Goal: Check status: Check status

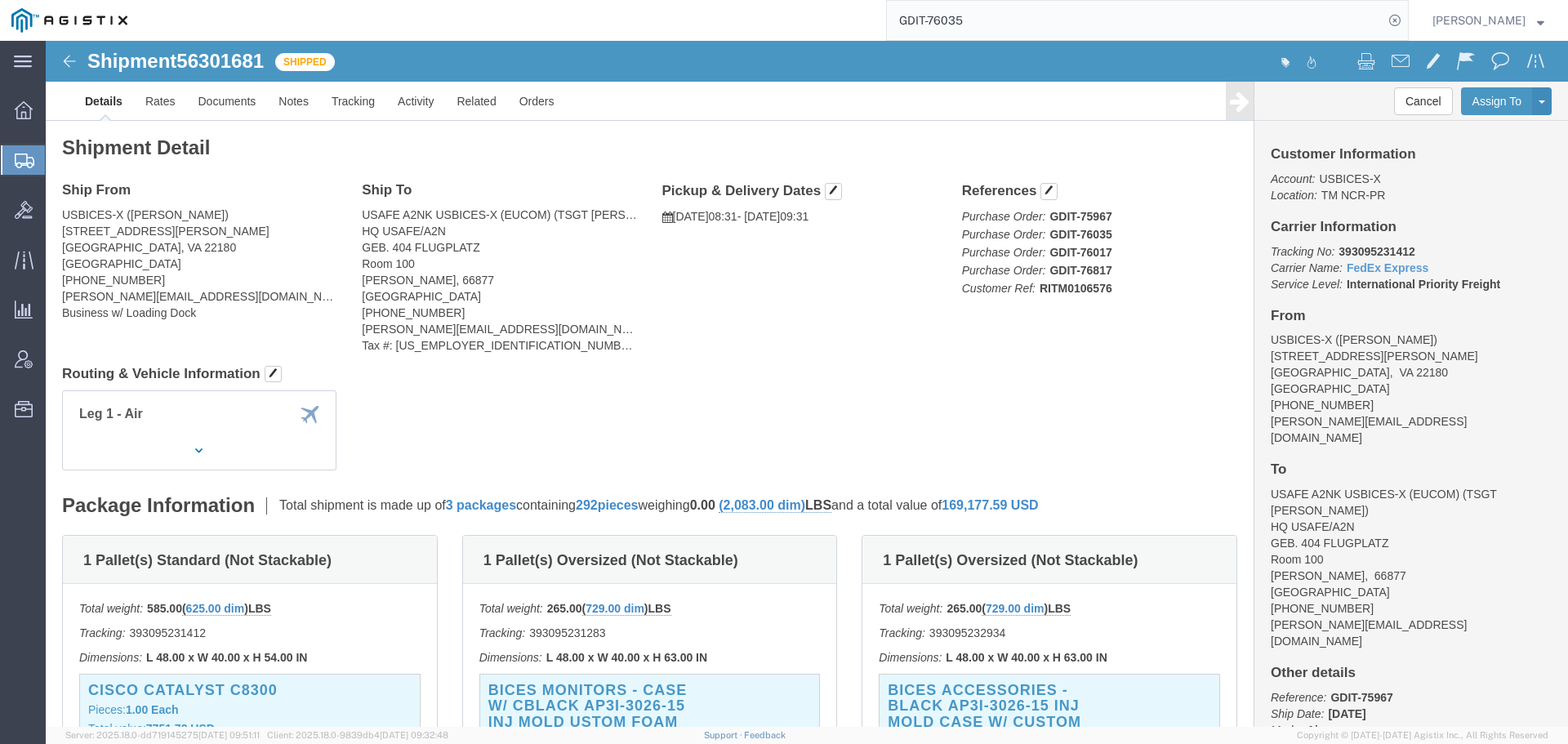
click at [1052, 26] on input "GDIT-76035" at bounding box center [1135, 21] width 496 height 40
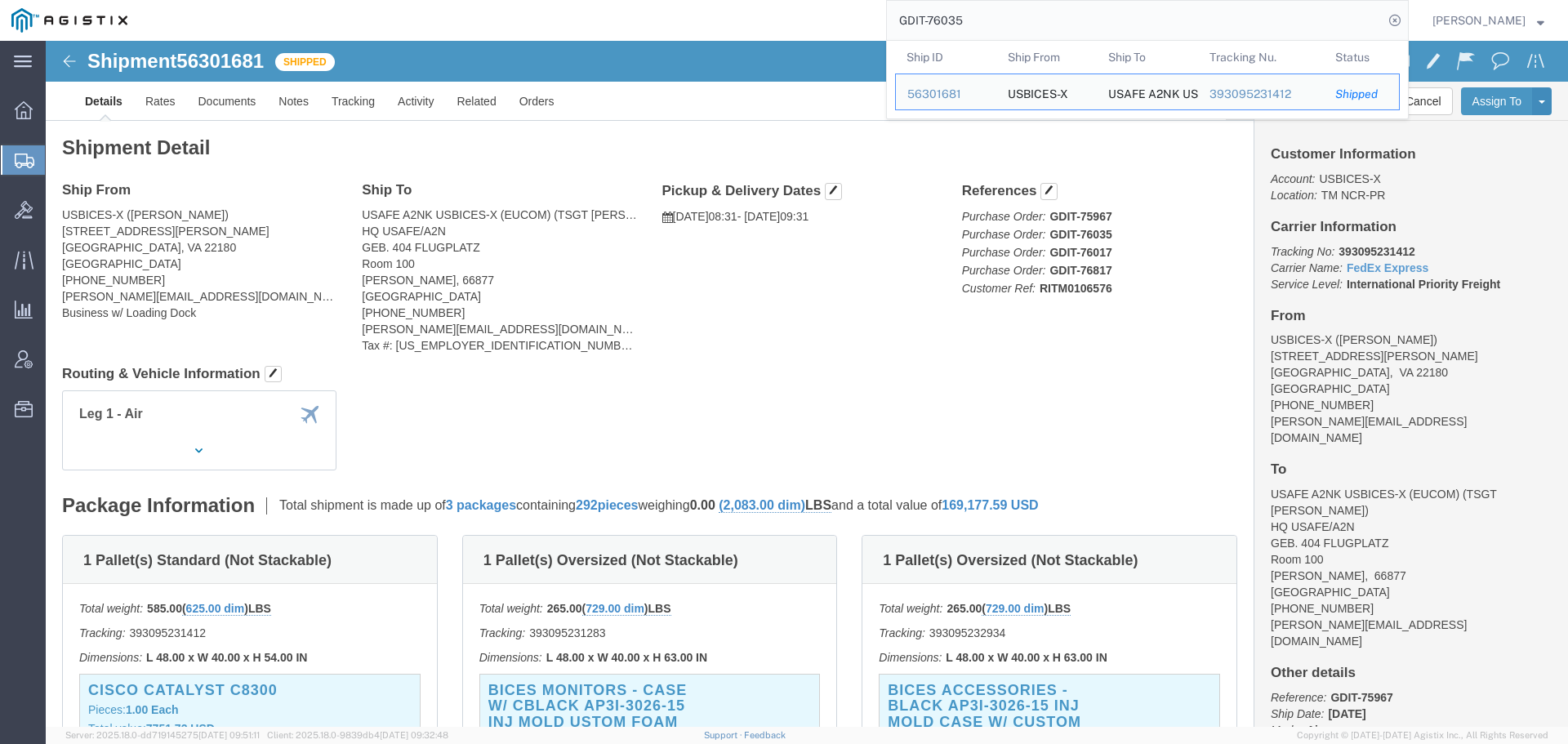
click at [1052, 26] on input "GDIT-76035" at bounding box center [1135, 21] width 496 height 40
paste input "54031682"
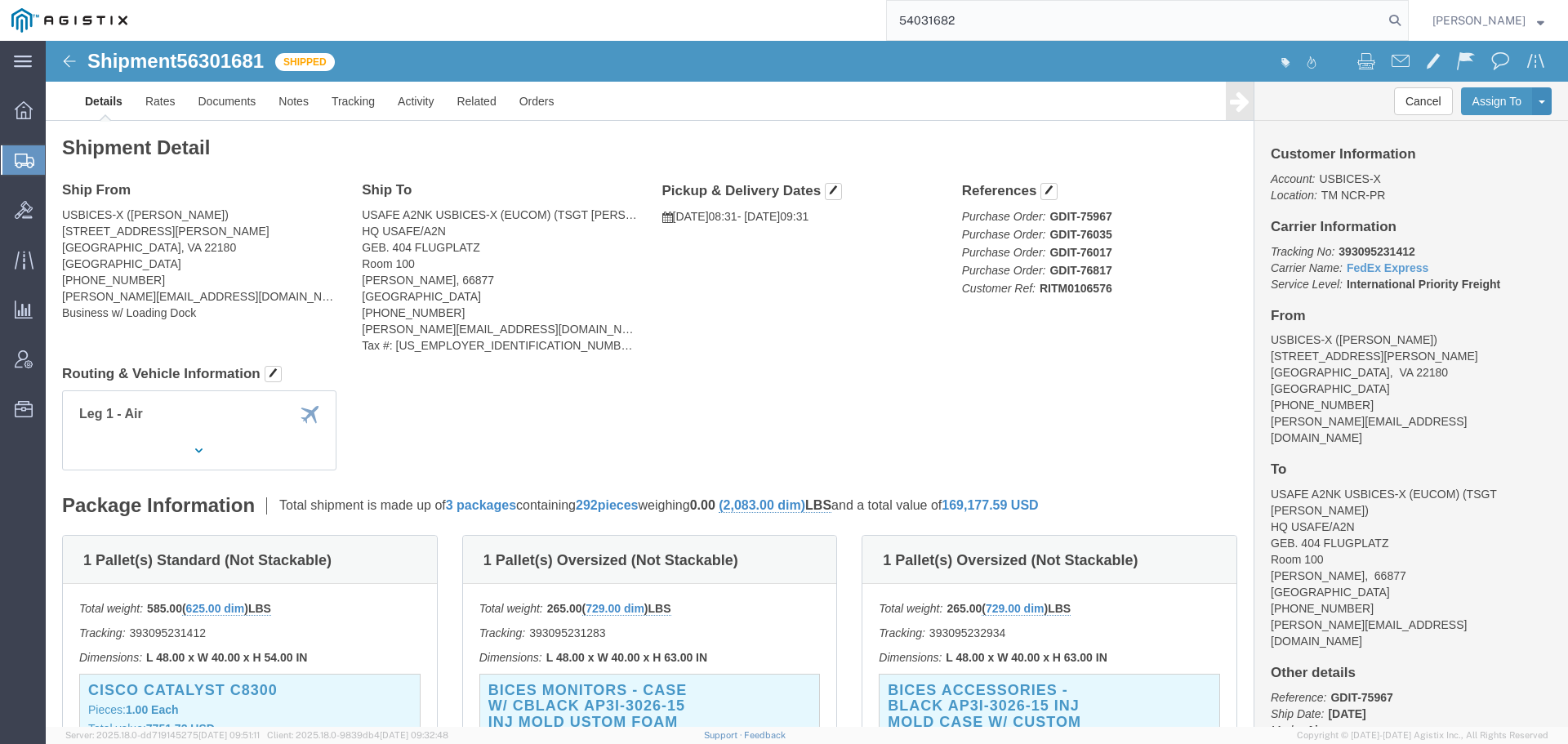
type input "54031682"
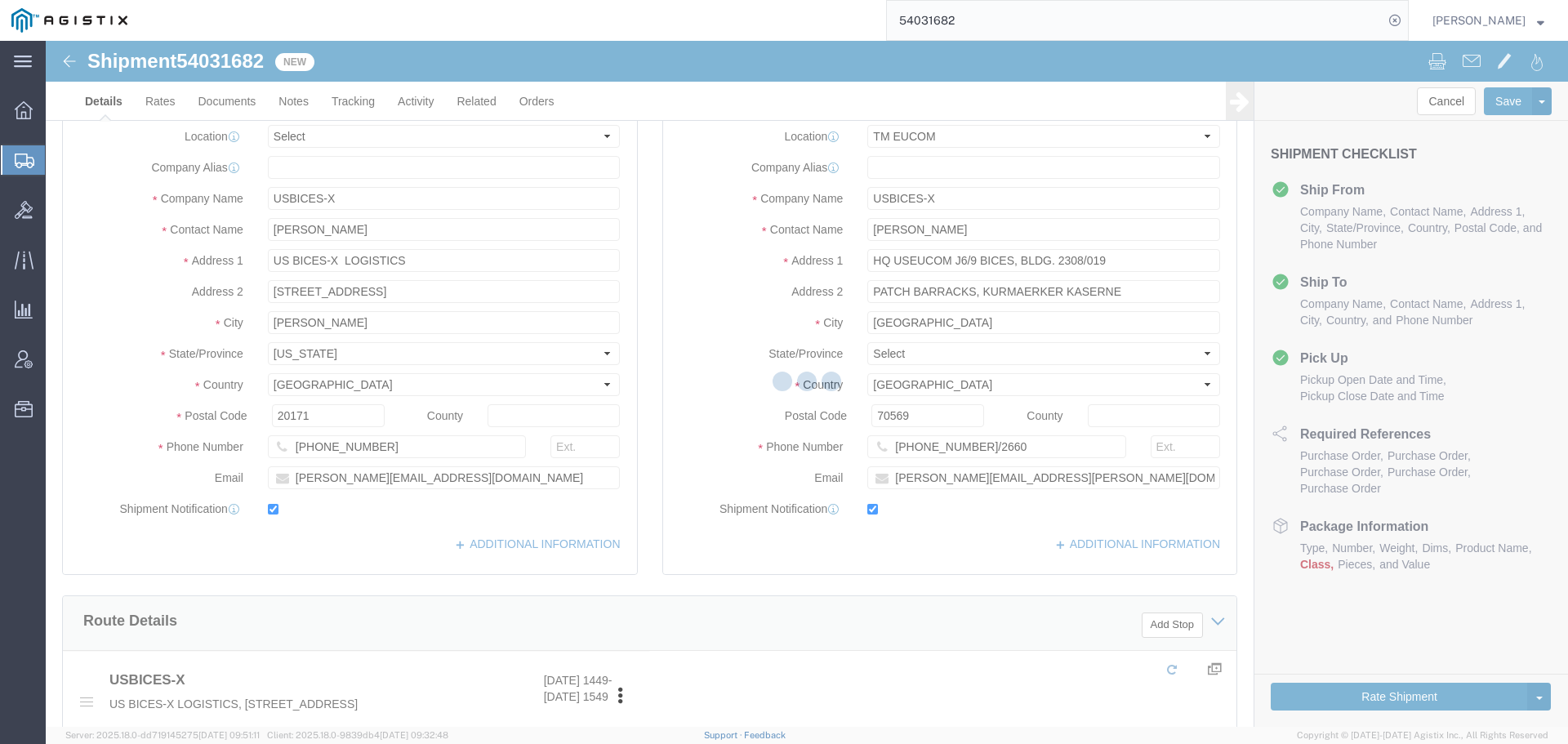
select select "34238"
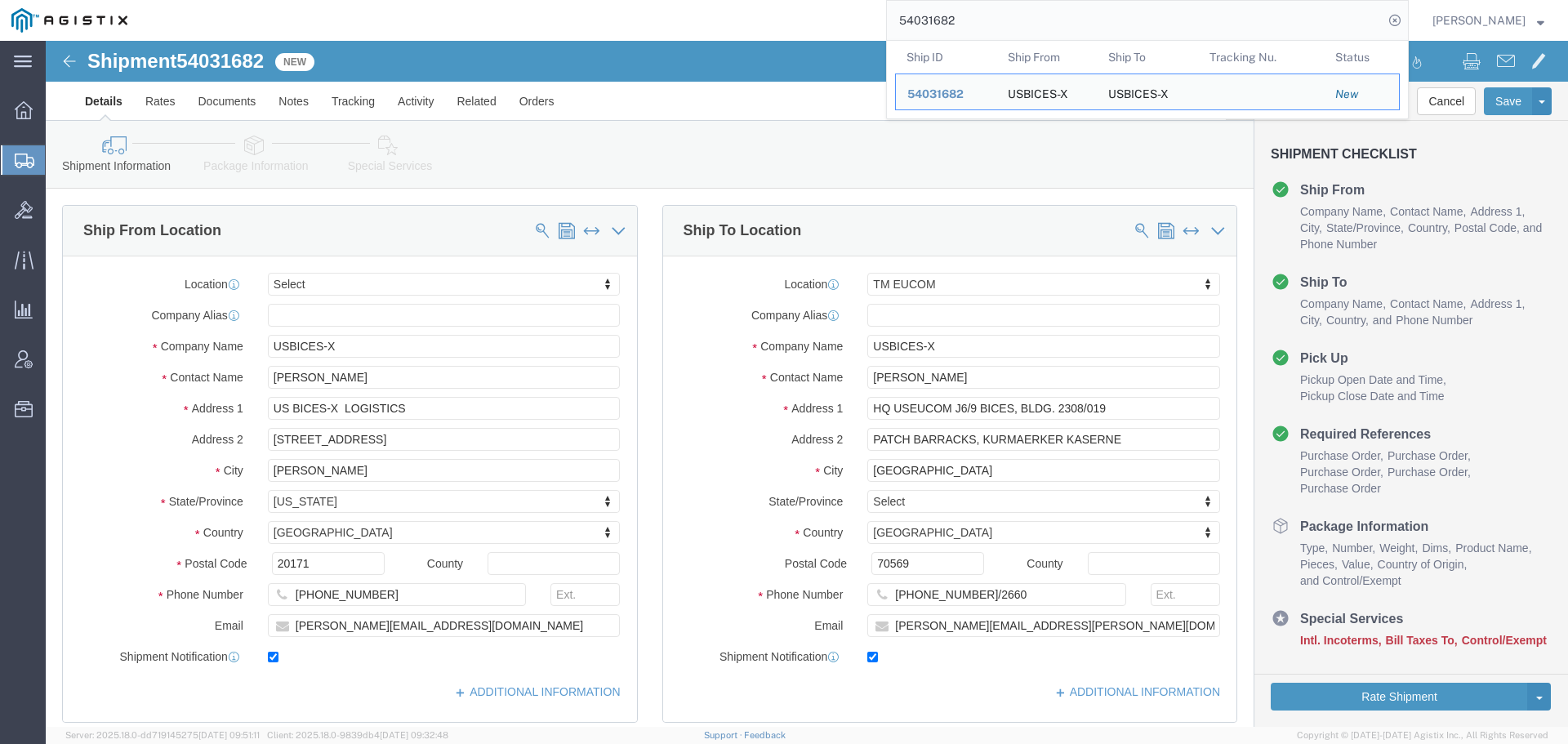
click icon
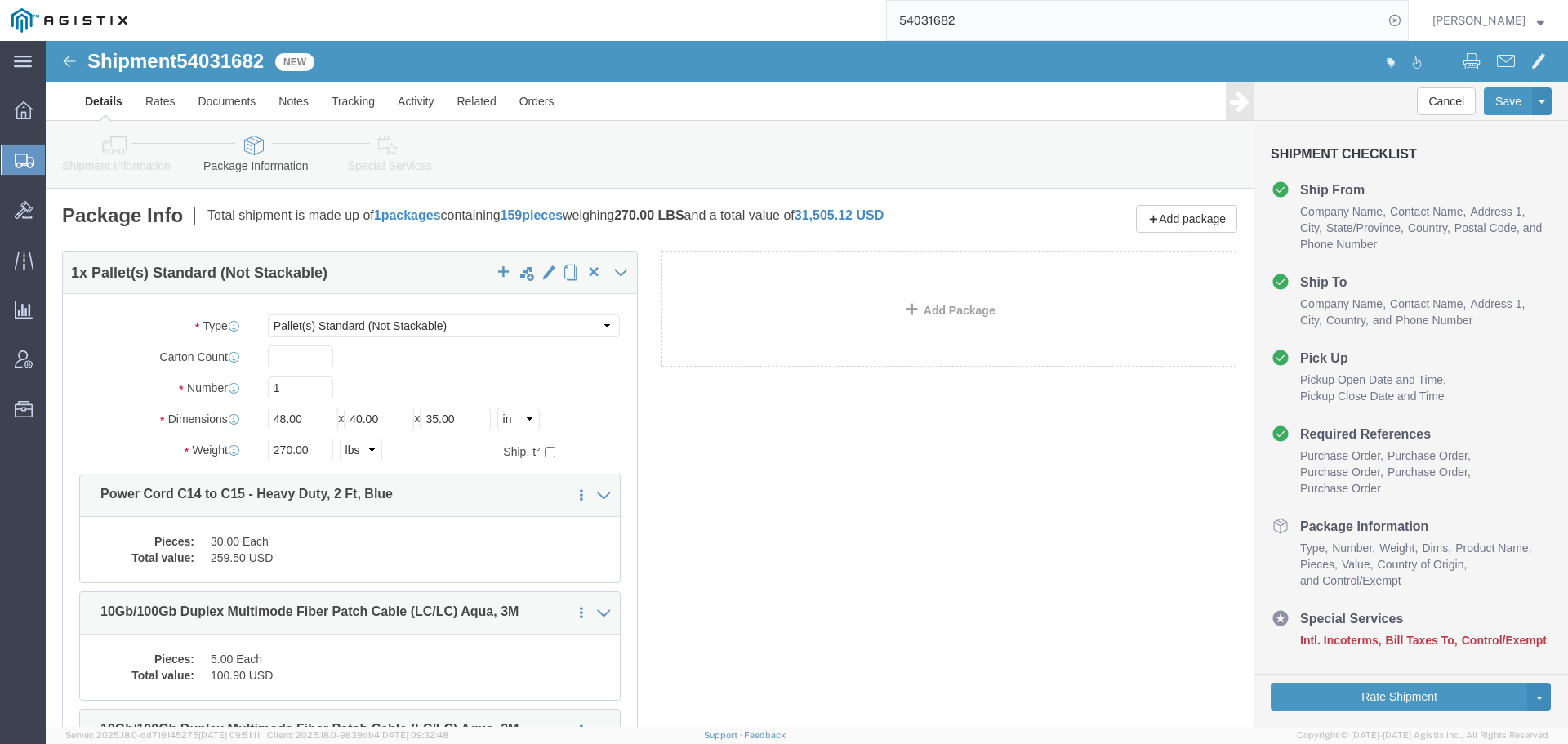
click icon
